Goal: Information Seeking & Learning: Find specific fact

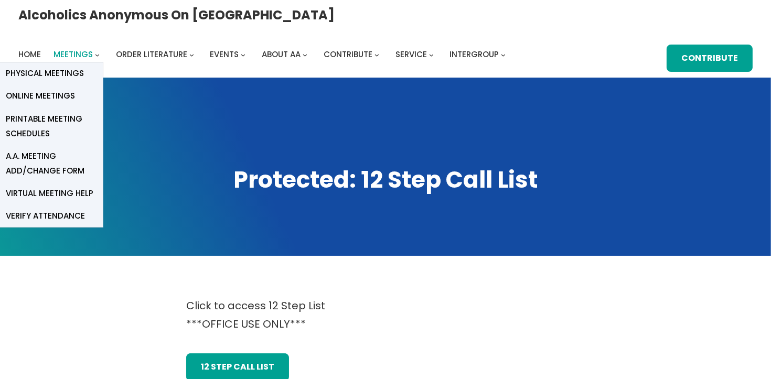
click at [93, 49] on span "Meetings" at bounding box center [72, 54] width 39 height 11
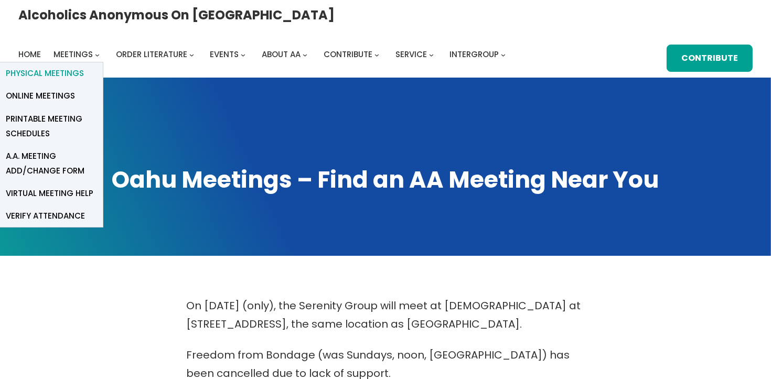
click at [84, 66] on span "Physical Meetings" at bounding box center [45, 73] width 78 height 15
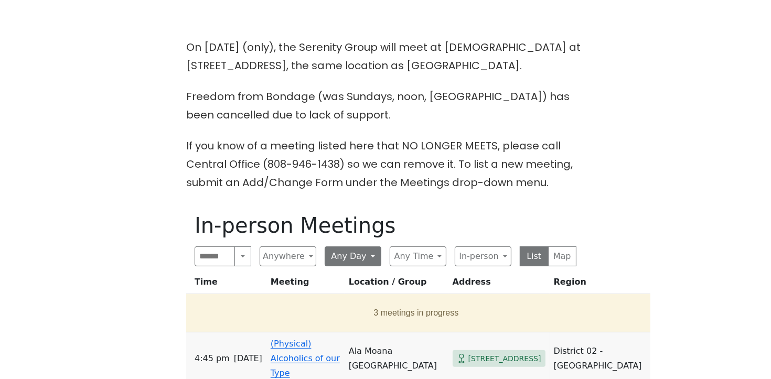
scroll to position [336, 0]
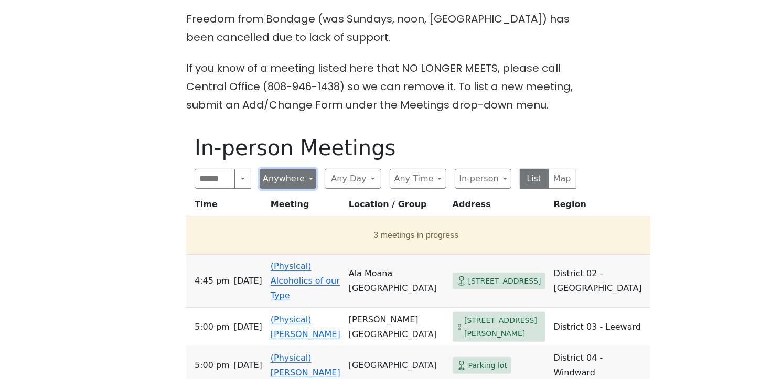
click at [300, 175] on button "Anywhere" at bounding box center [288, 179] width 57 height 20
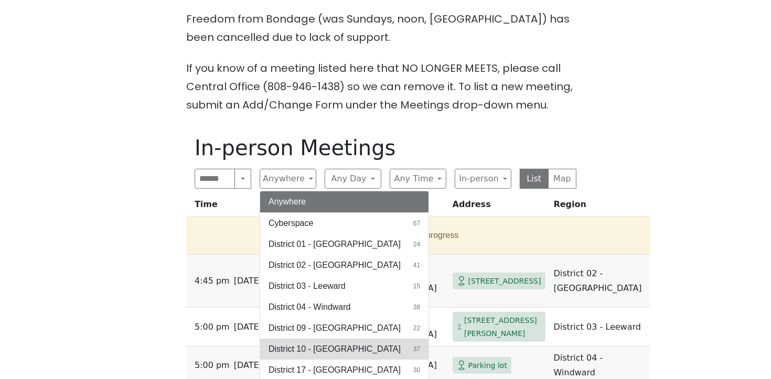
click at [332, 346] on span "District 10 - [GEOGRAPHIC_DATA]" at bounding box center [334, 349] width 132 height 13
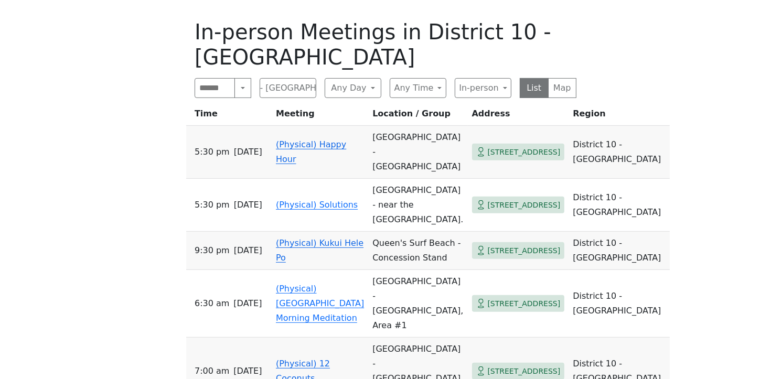
scroll to position [451, 0]
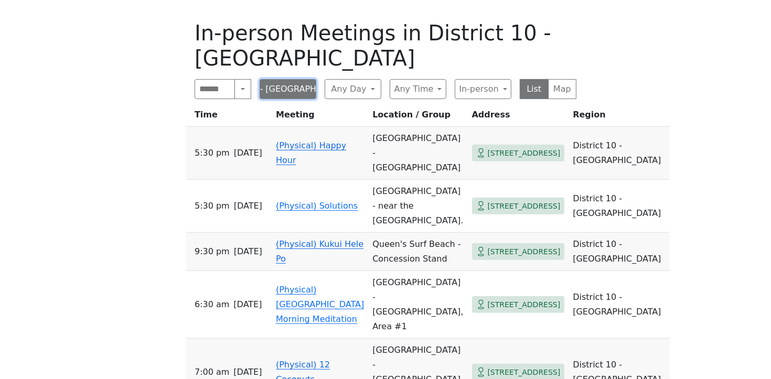
click at [296, 92] on button "District 10 - [GEOGRAPHIC_DATA]" at bounding box center [288, 89] width 57 height 20
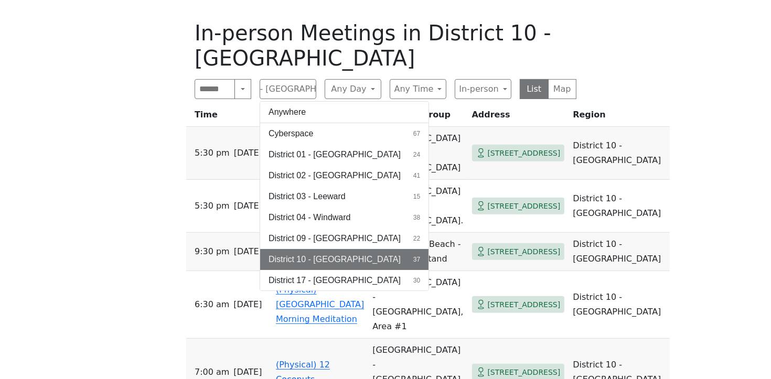
click at [337, 176] on span "District 02 - [GEOGRAPHIC_DATA]" at bounding box center [334, 175] width 132 height 13
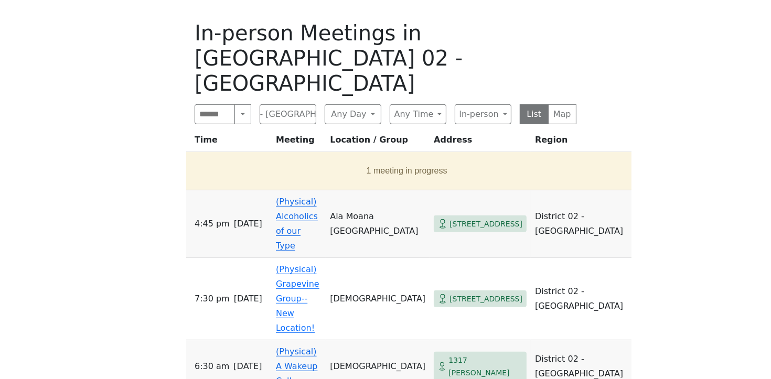
click at [475, 218] on span "[STREET_ADDRESS]" at bounding box center [485, 224] width 73 height 13
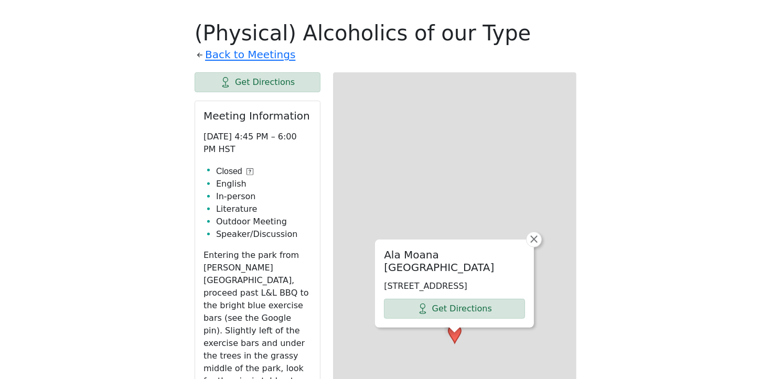
scroll to position [462, 0]
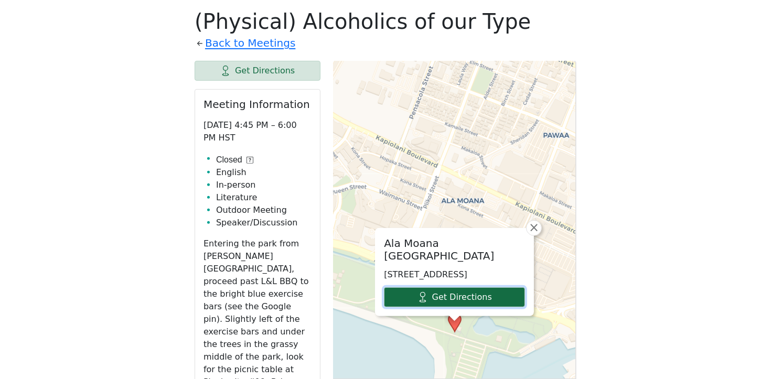
click at [404, 293] on link "Get Directions" at bounding box center [454, 297] width 141 height 20
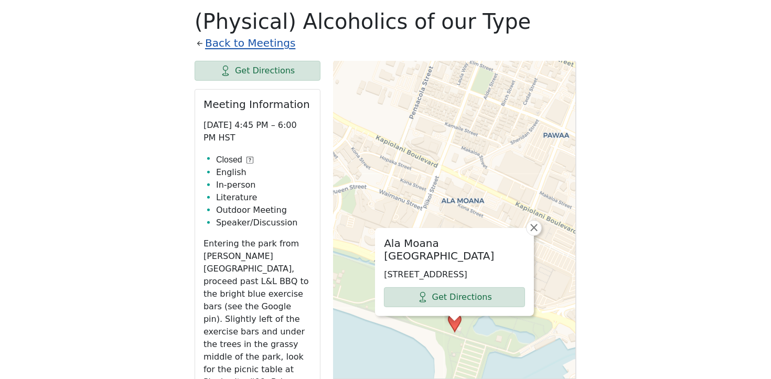
click at [262, 42] on link "Back to Meetings" at bounding box center [250, 43] width 90 height 18
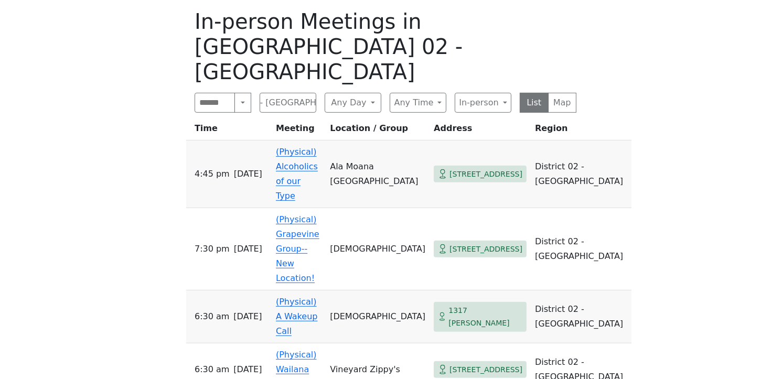
click at [131, 127] on div "On Sept 11 (only), the Serenity Group will meet at St. Peter’s Episcopal Church…" at bounding box center [386, 317] width 694 height 966
